Goal: Find specific page/section: Find specific page/section

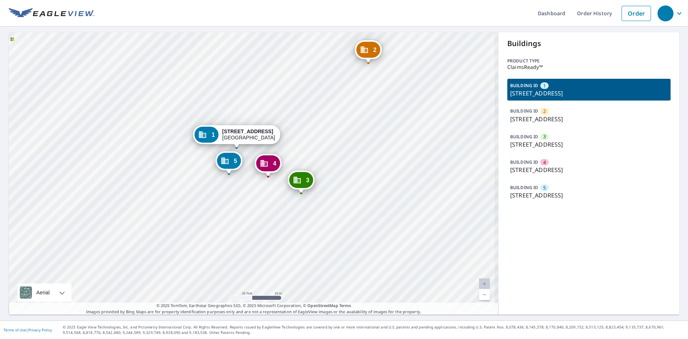
drag, startPoint x: 307, startPoint y: 137, endPoint x: 303, endPoint y: 256, distance: 118.4
click at [303, 256] on div "[GEOGRAPHIC_DATA][STREET_ADDRESS] [GEOGRAPHIC_DATA][STREET_ADDRESS] [GEOGRAPHIC…" at bounding box center [254, 173] width 490 height 282
